Goal: Information Seeking & Learning: Understand process/instructions

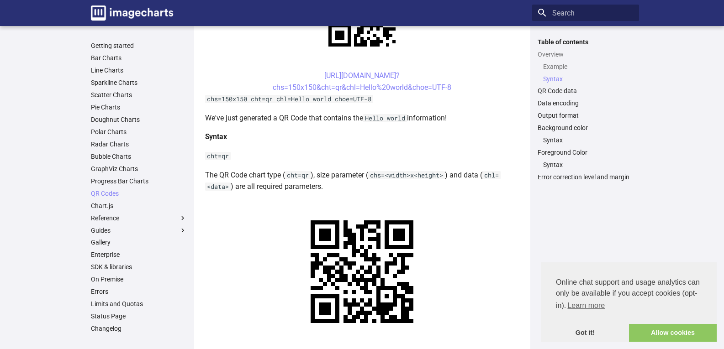
scroll to position [228, 0]
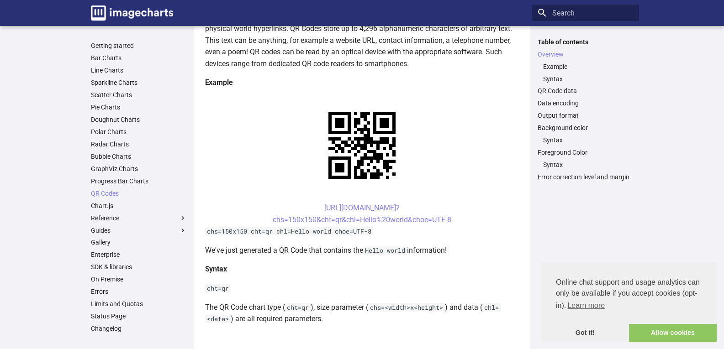
scroll to position [91, 0]
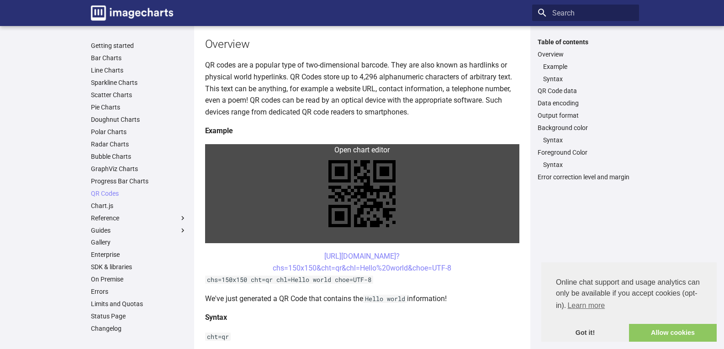
click at [351, 168] on link at bounding box center [362, 193] width 314 height 99
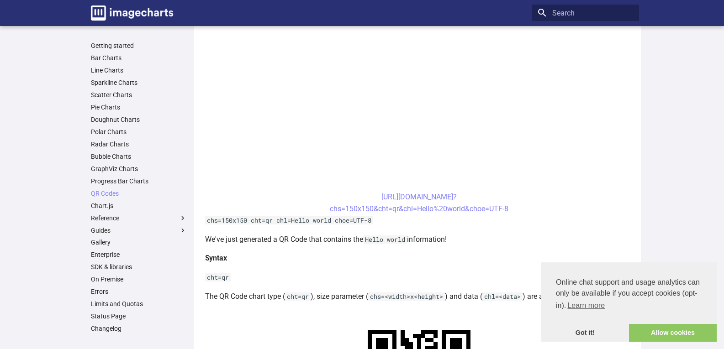
scroll to position [274, 0]
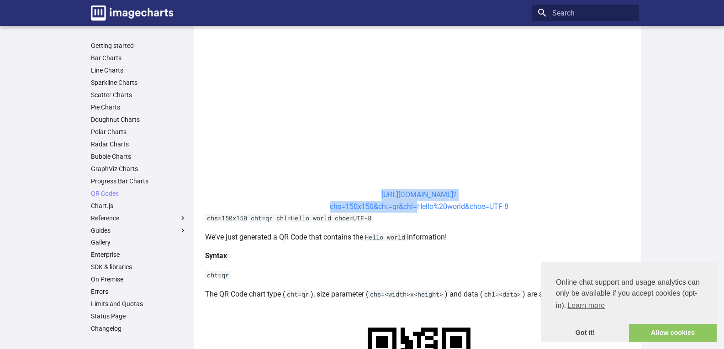
drag, startPoint x: 363, startPoint y: 217, endPoint x: 417, endPoint y: 233, distance: 56.2
click at [417, 212] on center "https://image-charts.com/chart? chs=150x150&cht=qr&chl=Hello%20world&choe=UTF-8" at bounding box center [419, 200] width 429 height 23
click at [360, 212] on center "https://image-charts.com/chart? chs=150x150&cht=qr&chl=Hello%20world&choe=UTF-8" at bounding box center [419, 200] width 429 height 23
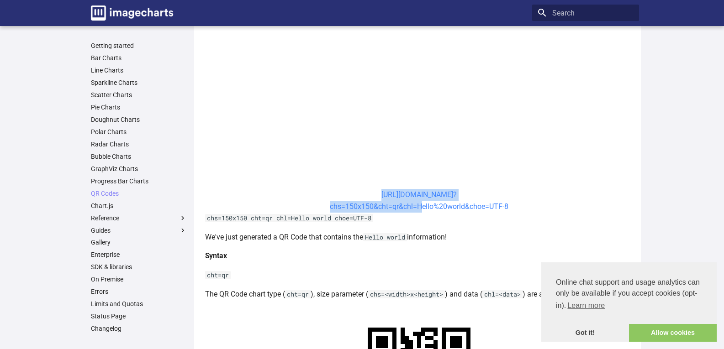
drag, startPoint x: 364, startPoint y: 216, endPoint x: 423, endPoint y: 234, distance: 62.1
click at [423, 212] on center "https://image-charts.com/chart? chs=150x150&cht=qr&chl=Hello%20world&choe=UTF-8" at bounding box center [419, 200] width 429 height 23
copy link "https://image-charts.com/chart? chs=150x150&cht=qr&chl="
